Goal: Transaction & Acquisition: Purchase product/service

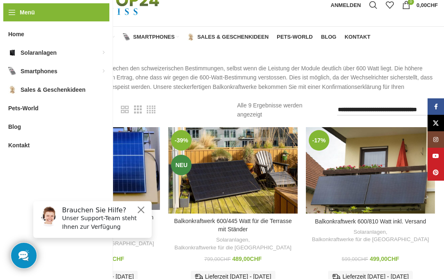
scroll to position [33, 0]
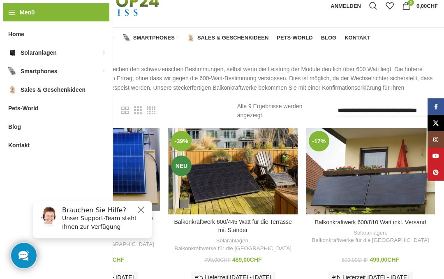
click at [242, 182] on div "Balkonkraftwerk 600/445 Watt für die Terrasse mit Ständer" at bounding box center [241, 171] width 16 height 86
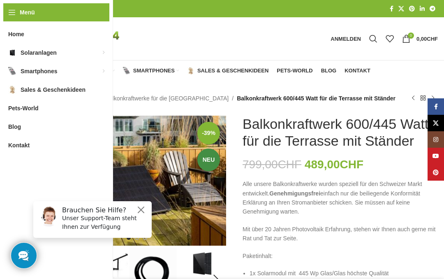
click at [145, 207] on button "Close" at bounding box center [141, 210] width 10 height 10
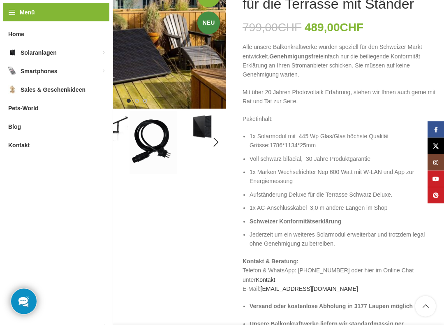
scroll to position [137, 0]
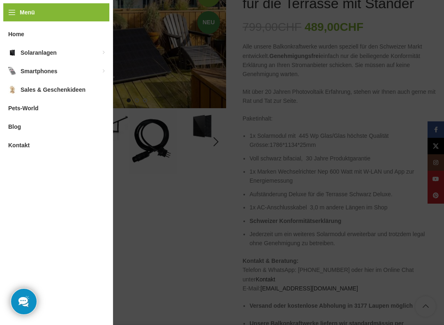
click at [72, 209] on div "Menü Home Solaranlagen Balkonkraftwerke für die Schweiz Balkonkraftwerke mit Ba…" at bounding box center [56, 162] width 113 height 325
click at [77, 224] on div "Menü Home Solaranlagen Balkonkraftwerke für die Schweiz Balkonkraftwerke mit Ba…" at bounding box center [56, 162] width 113 height 325
click at [21, 151] on span "Kontakt" at bounding box center [18, 145] width 21 height 15
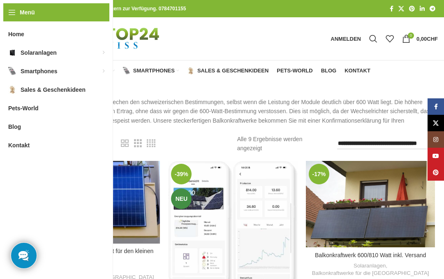
click at [251, 217] on div "Balkonkraftwerk 600/445 Watt für die Terrasse mit Ständer" at bounding box center [257, 225] width 16 height 128
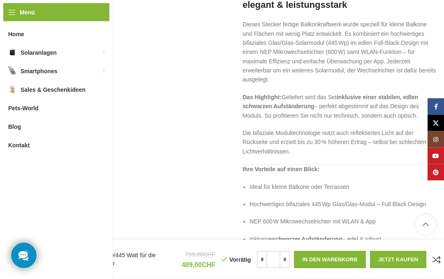
scroll to position [1003, 0]
